Goal: Transaction & Acquisition: Book appointment/travel/reservation

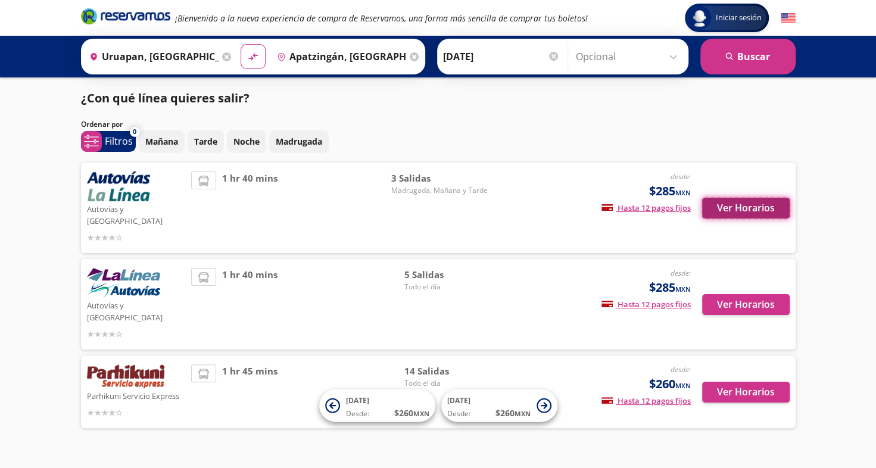
click at [736, 205] on button "Ver Horarios" at bounding box center [746, 208] width 88 height 21
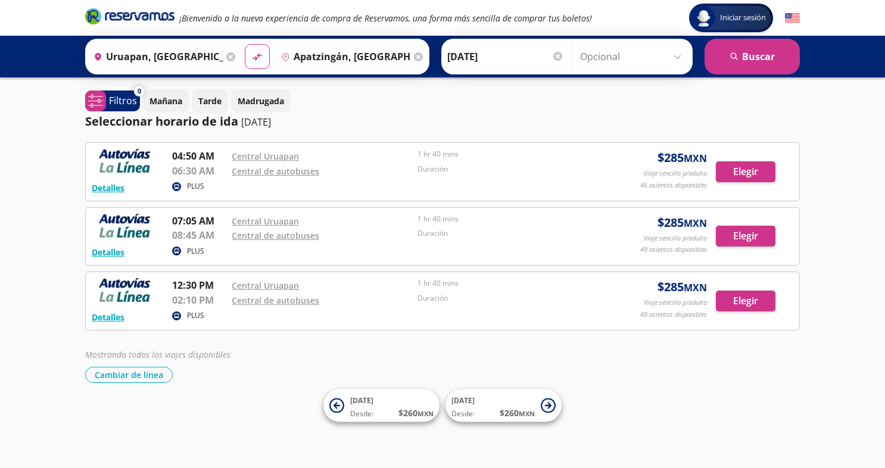
click at [388, 339] on div "Detalles PLUS 04:50 AM [GEOGRAPHIC_DATA] 06:30 AM Central de autobuses 1 hr 40 …" at bounding box center [442, 262] width 715 height 241
click at [140, 378] on button "Cambiar de línea" at bounding box center [129, 375] width 88 height 16
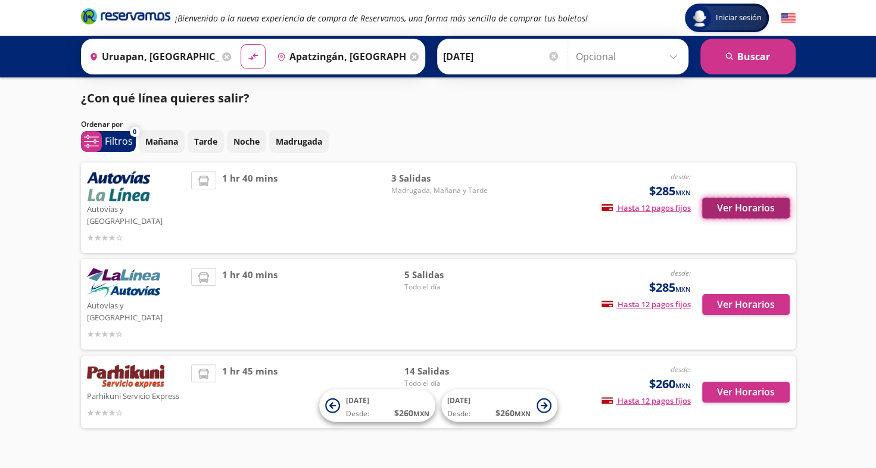
click at [749, 199] on button "Ver Horarios" at bounding box center [746, 208] width 88 height 21
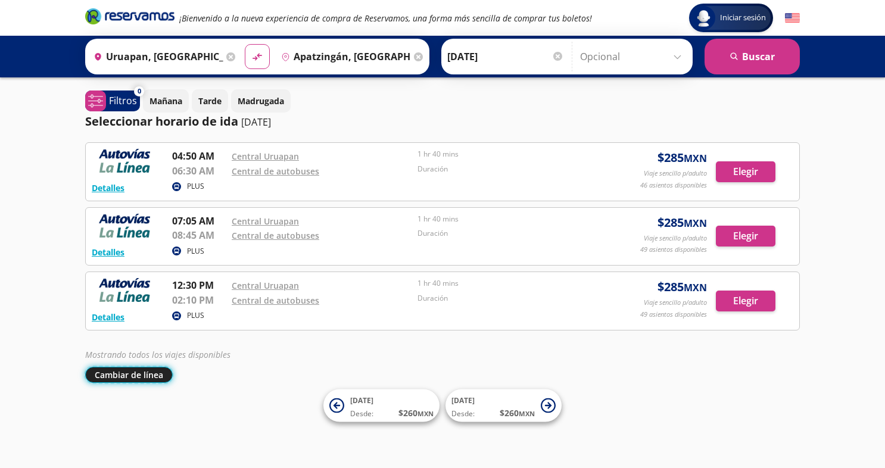
click at [117, 367] on button "Cambiar de línea" at bounding box center [129, 375] width 88 height 16
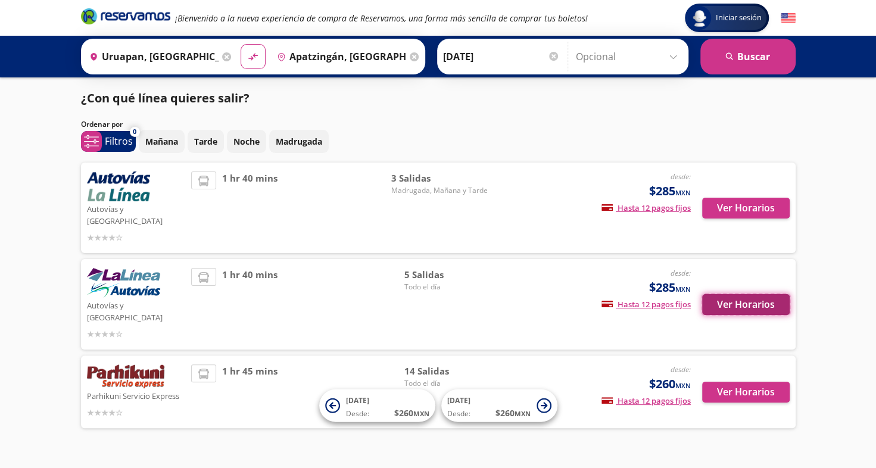
click at [727, 294] on button "Ver Horarios" at bounding box center [746, 304] width 88 height 21
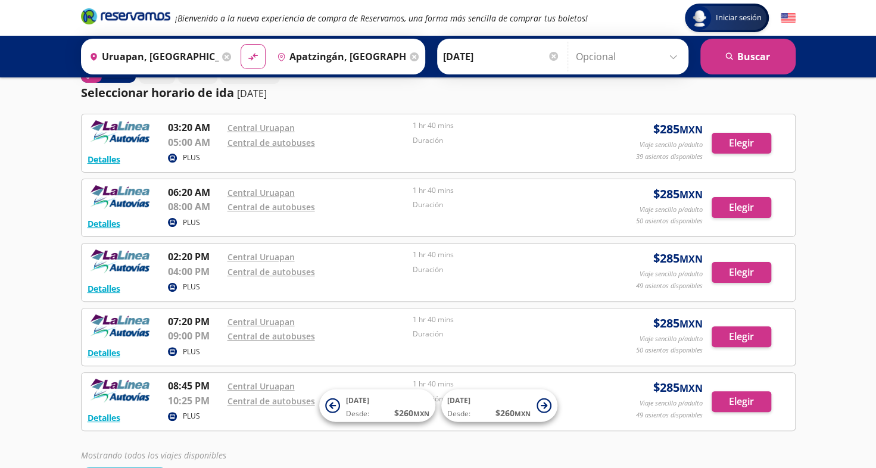
scroll to position [30, 0]
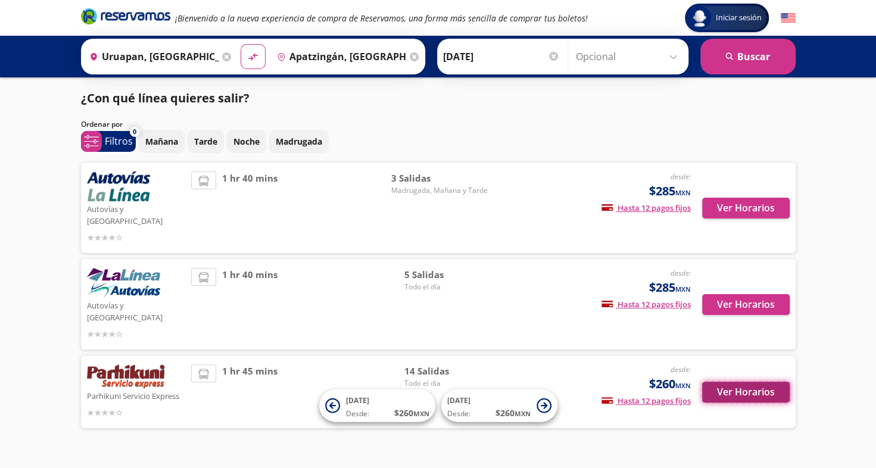
click at [718, 382] on button "Ver Horarios" at bounding box center [746, 392] width 88 height 21
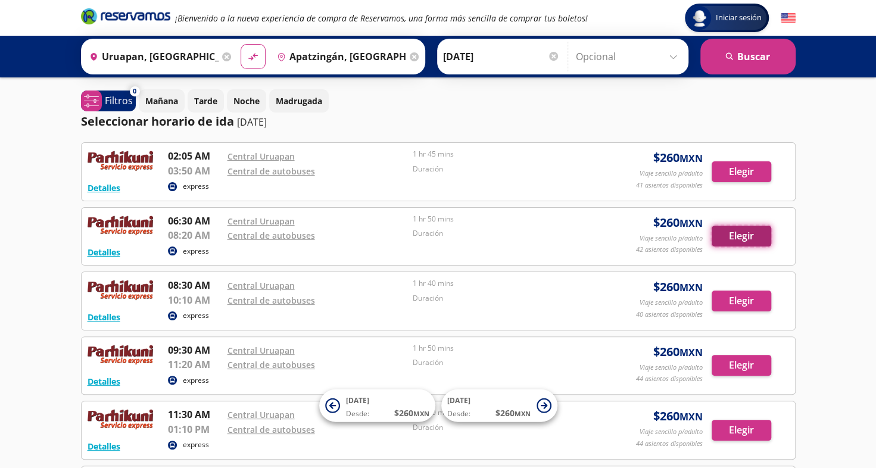
click at [746, 234] on button "Elegir" at bounding box center [742, 236] width 60 height 21
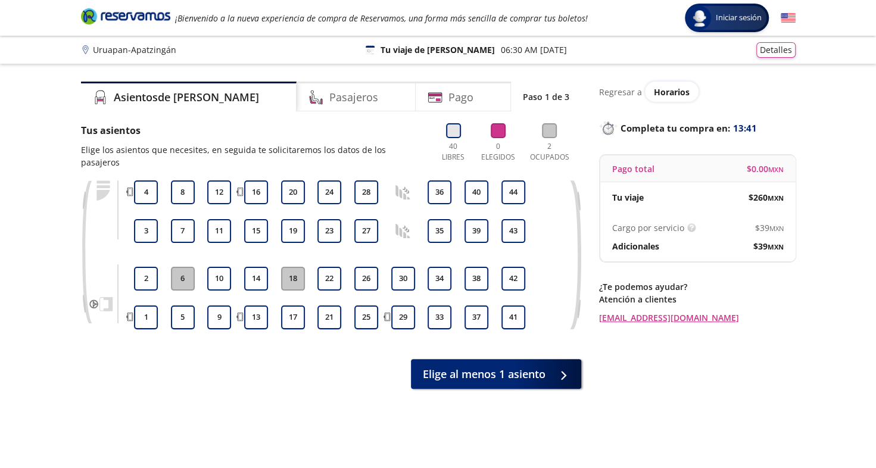
click at [458, 135] on icon at bounding box center [453, 130] width 15 height 15
